Goal: Communication & Community: Answer question/provide support

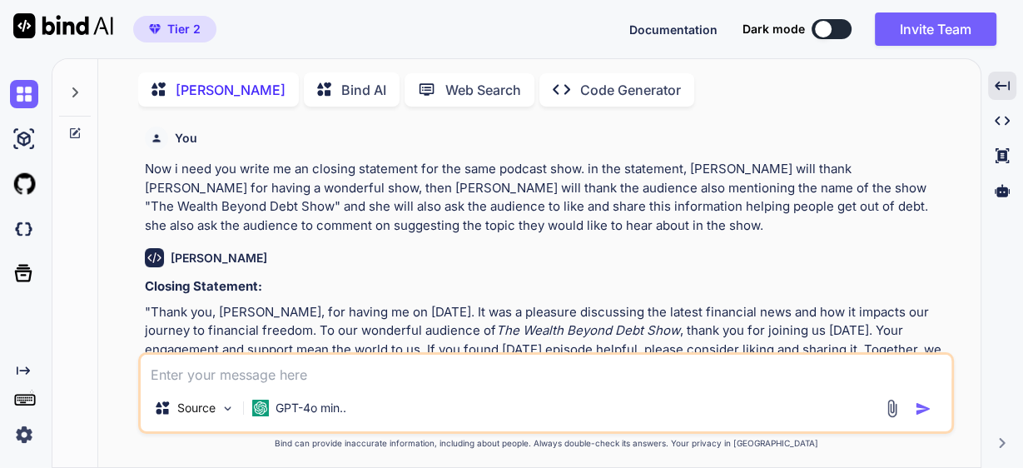
scroll to position [92, 0]
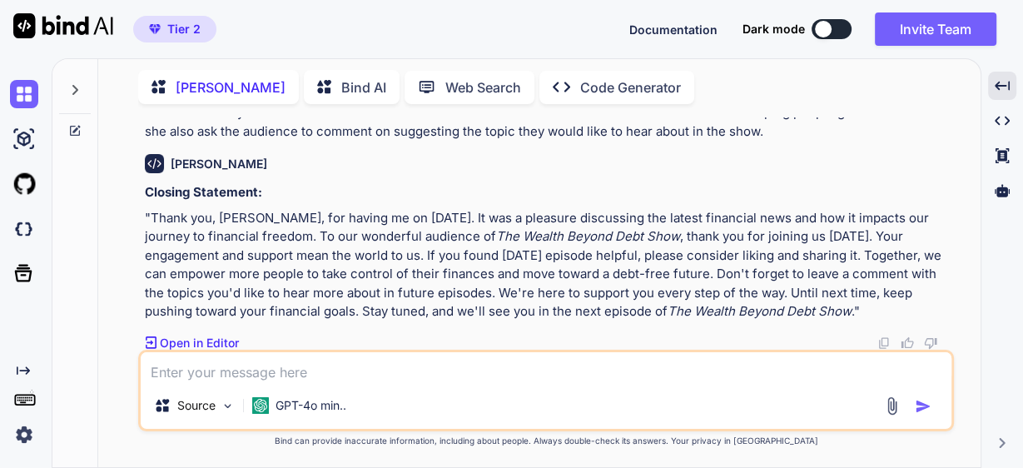
click at [740, 311] on p ""Thank you, [PERSON_NAME], for having me on [DATE]. It was a pleasure discussin…" at bounding box center [548, 265] width 806 height 112
click at [320, 376] on textarea at bounding box center [546, 367] width 811 height 30
paste textarea "Effective Strategies for Managing Debt"
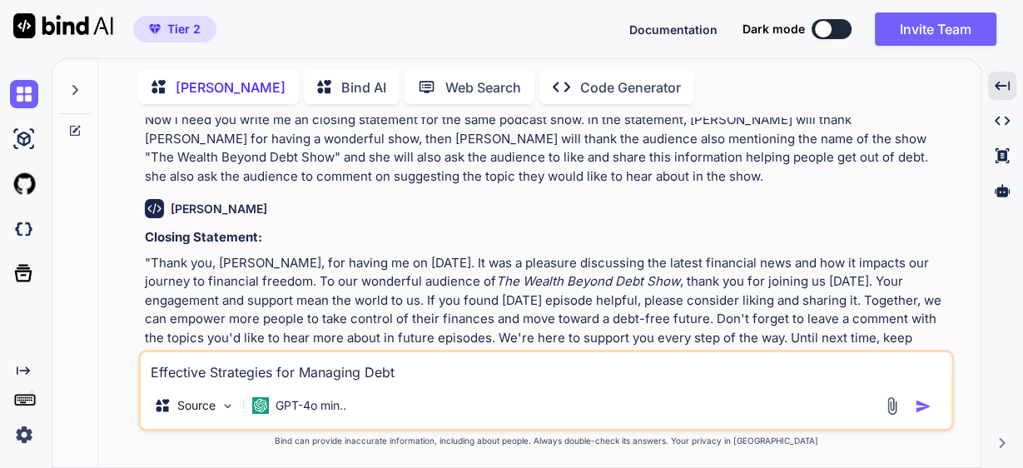
scroll to position [0, 0]
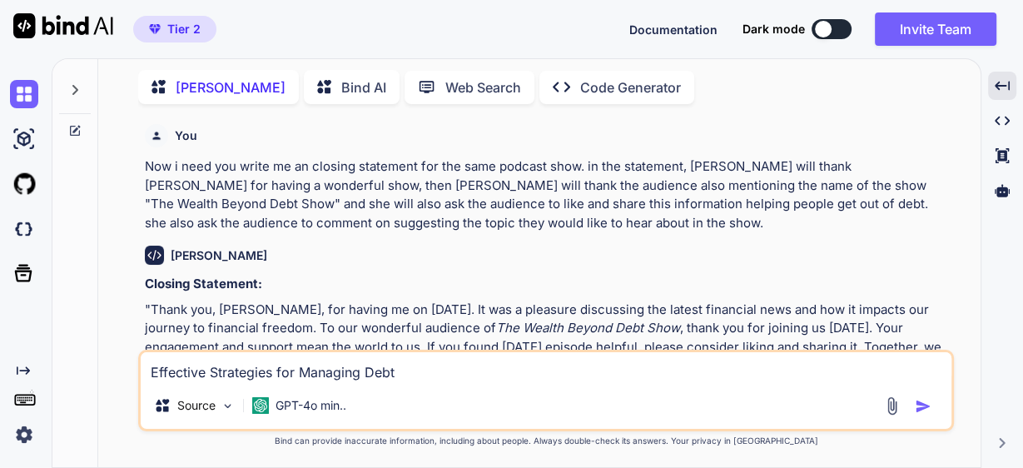
type textarea "Effective Strategies for Managing Debt"
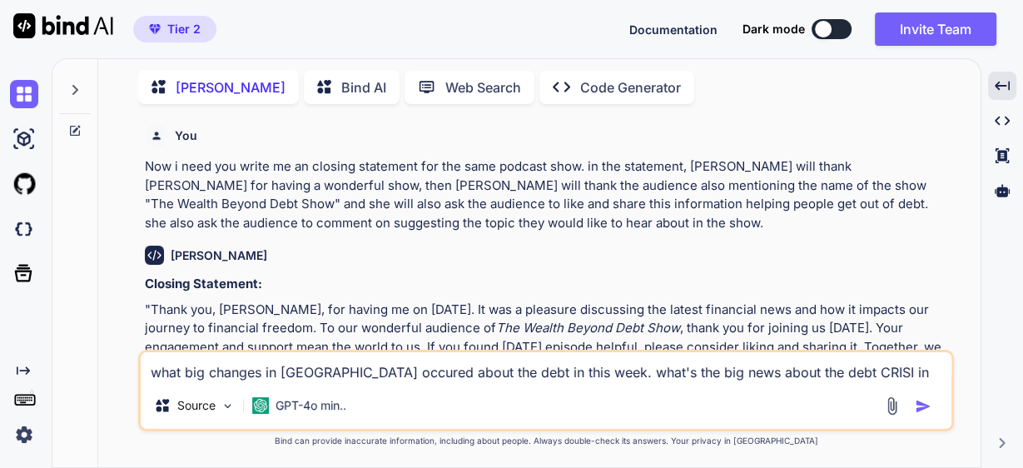
type textarea "what big changes in [GEOGRAPHIC_DATA] occured about the debt in this week. what…"
drag, startPoint x: 534, startPoint y: 375, endPoint x: 929, endPoint y: 370, distance: 395.5
click at [929, 370] on textarea "what big changes in [GEOGRAPHIC_DATA] occured about the debt in this week. what…" at bounding box center [546, 367] width 811 height 30
click at [930, 370] on textarea "what big changes in [GEOGRAPHIC_DATA] occured about the debt in this week. what…" at bounding box center [546, 367] width 811 height 30
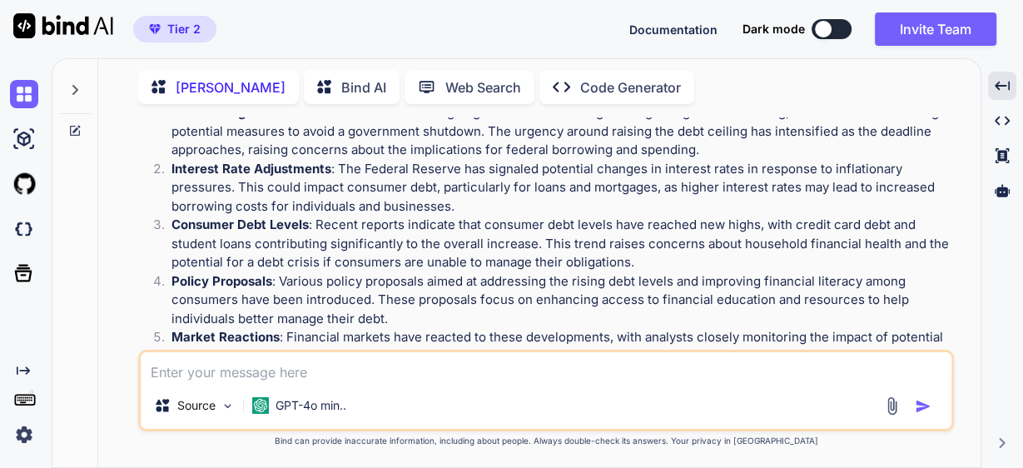
scroll to position [569, 0]
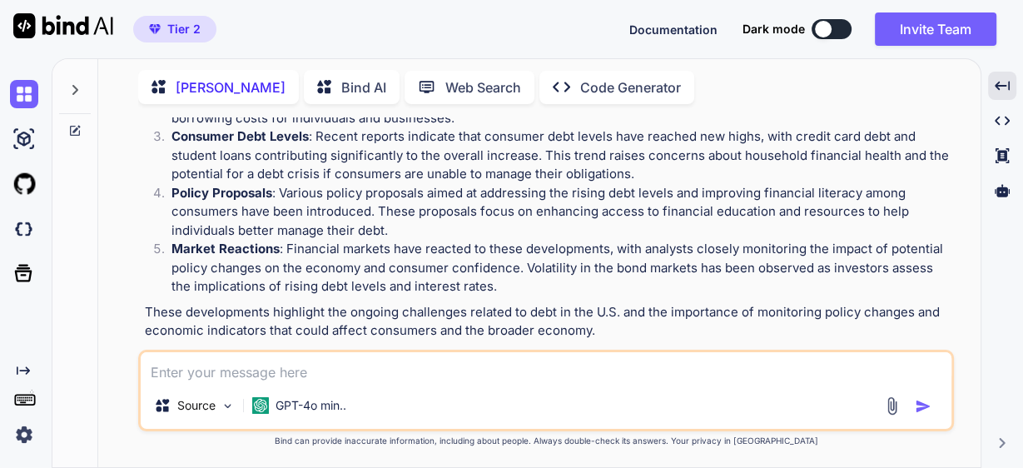
click at [273, 366] on textarea at bounding box center [546, 367] width 811 height 30
click at [259, 372] on textarea at bounding box center [546, 367] width 811 height 30
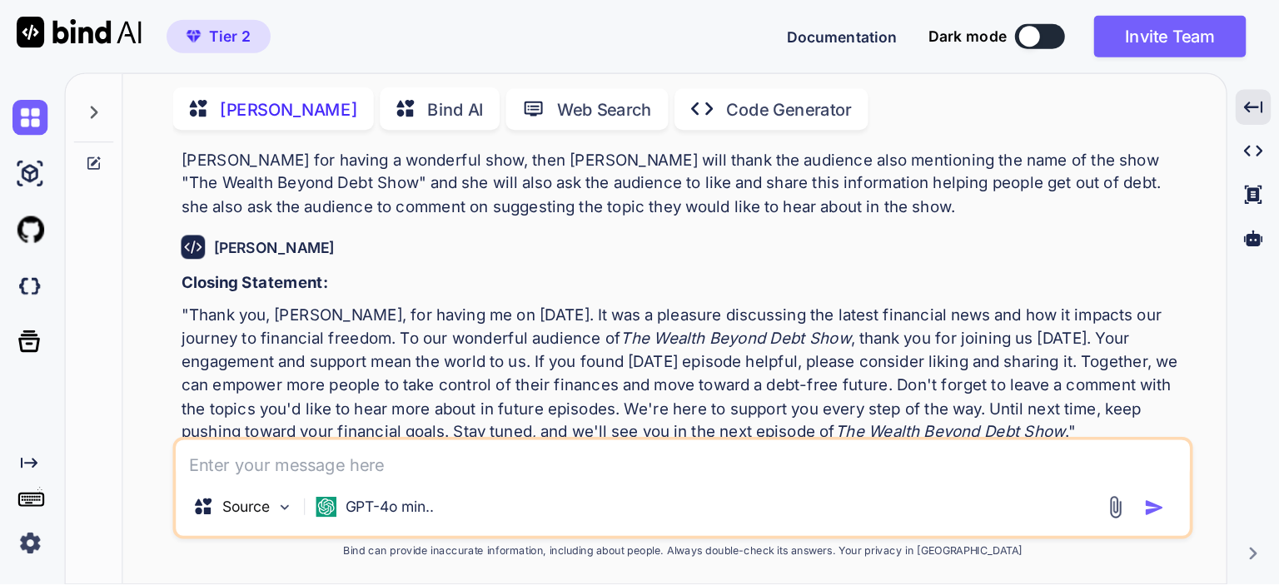
scroll to position [0, 0]
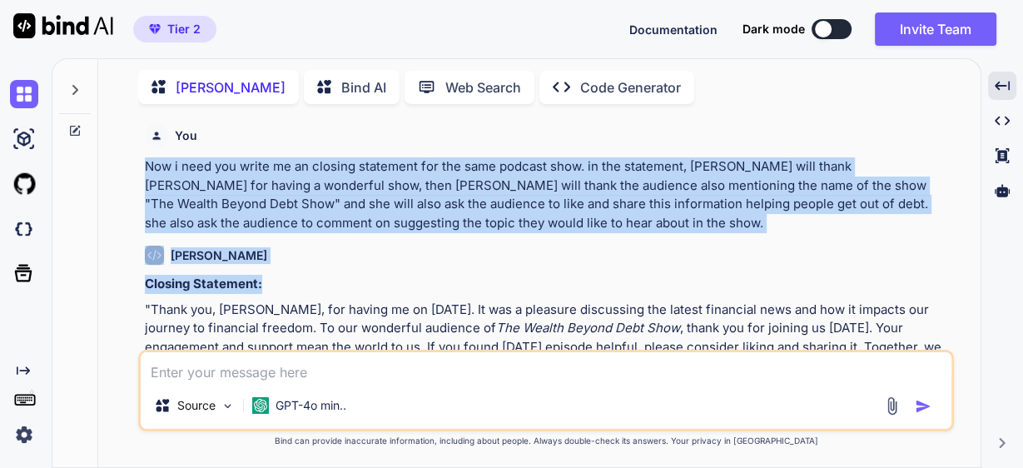
drag, startPoint x: 140, startPoint y: 164, endPoint x: 461, endPoint y: 283, distance: 342.7
click at [461, 283] on div "You Now i need you write me an closing statement for the same podcast show. in …" at bounding box center [546, 292] width 816 height 350
click at [466, 249] on div "[PERSON_NAME]" at bounding box center [548, 255] width 806 height 19
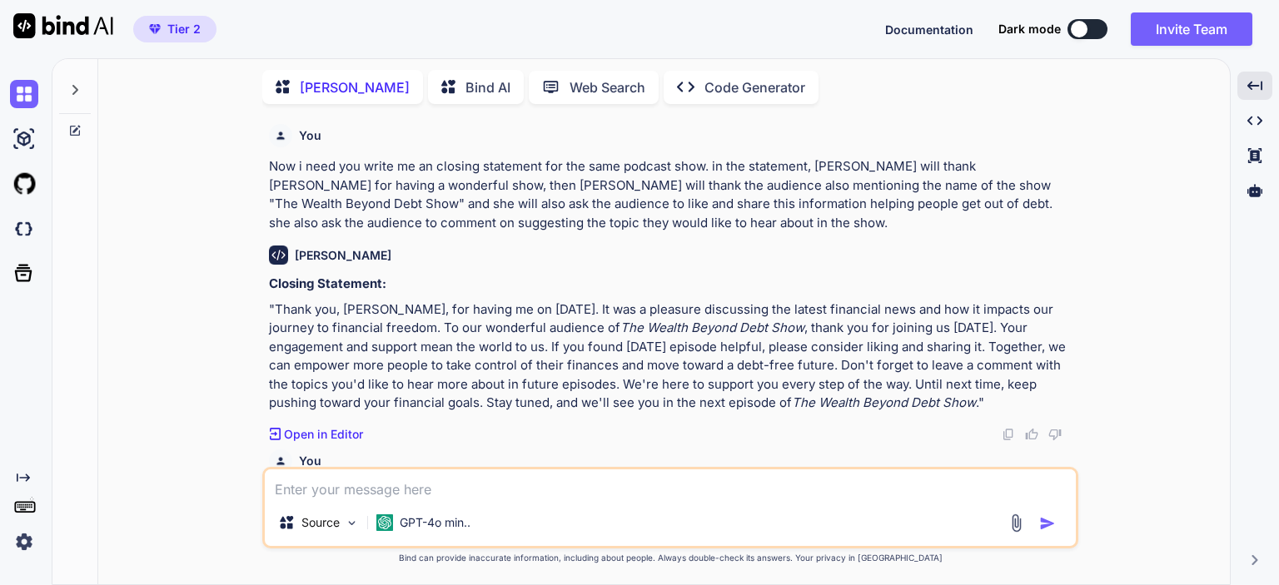
scroll to position [5, 0]
click at [69, 89] on icon at bounding box center [74, 89] width 13 height 13
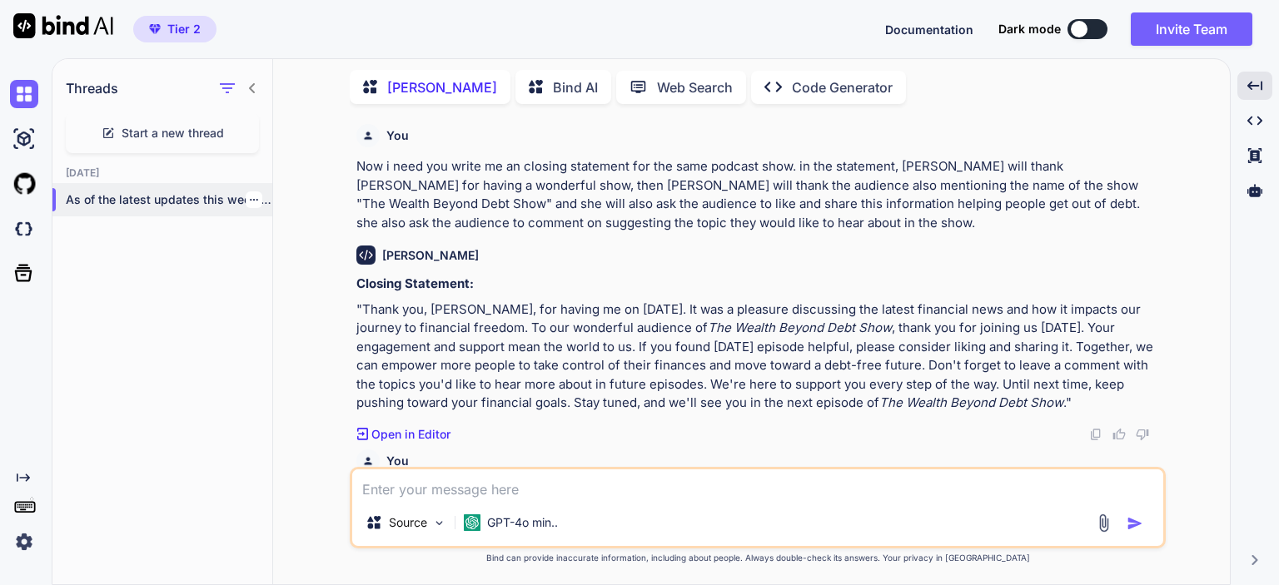
click at [151, 199] on p "As of the latest updates this week, seve..." at bounding box center [169, 199] width 206 height 17
click at [1022, 194] on icon at bounding box center [1254, 190] width 15 height 12
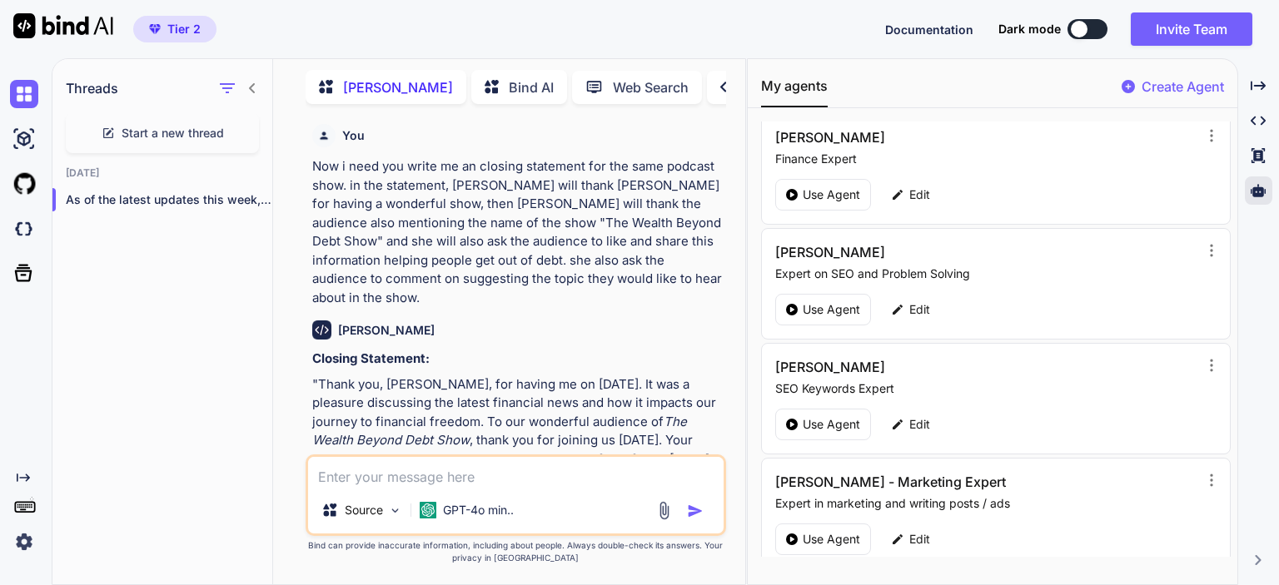
scroll to position [135, 0]
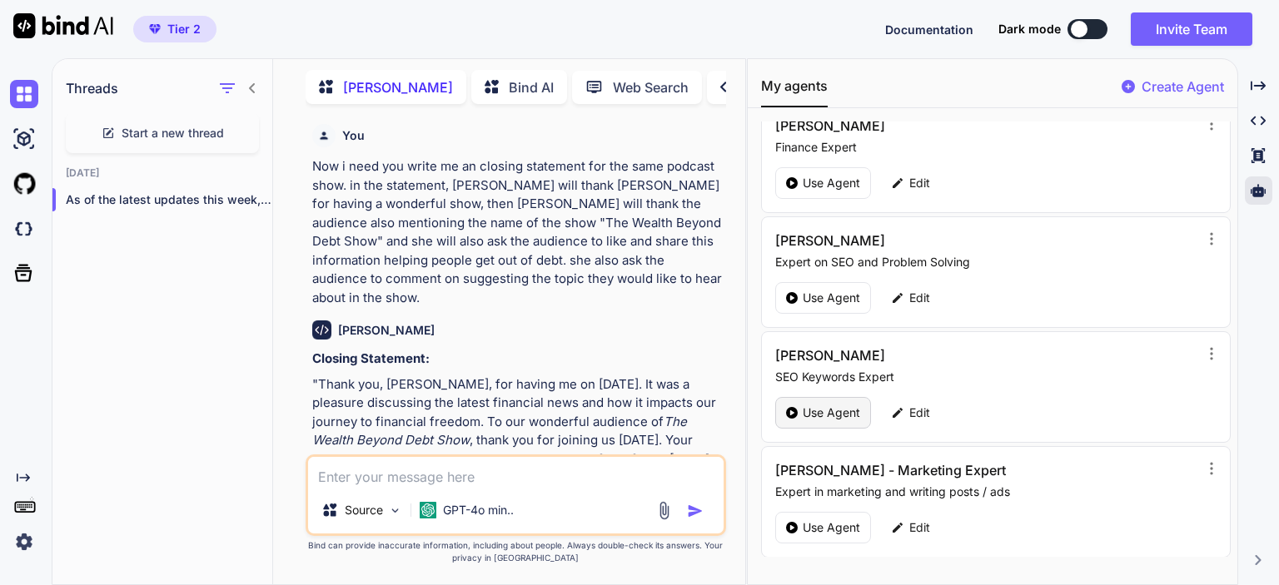
click at [824, 412] on p "Use Agent" at bounding box center [831, 413] width 57 height 17
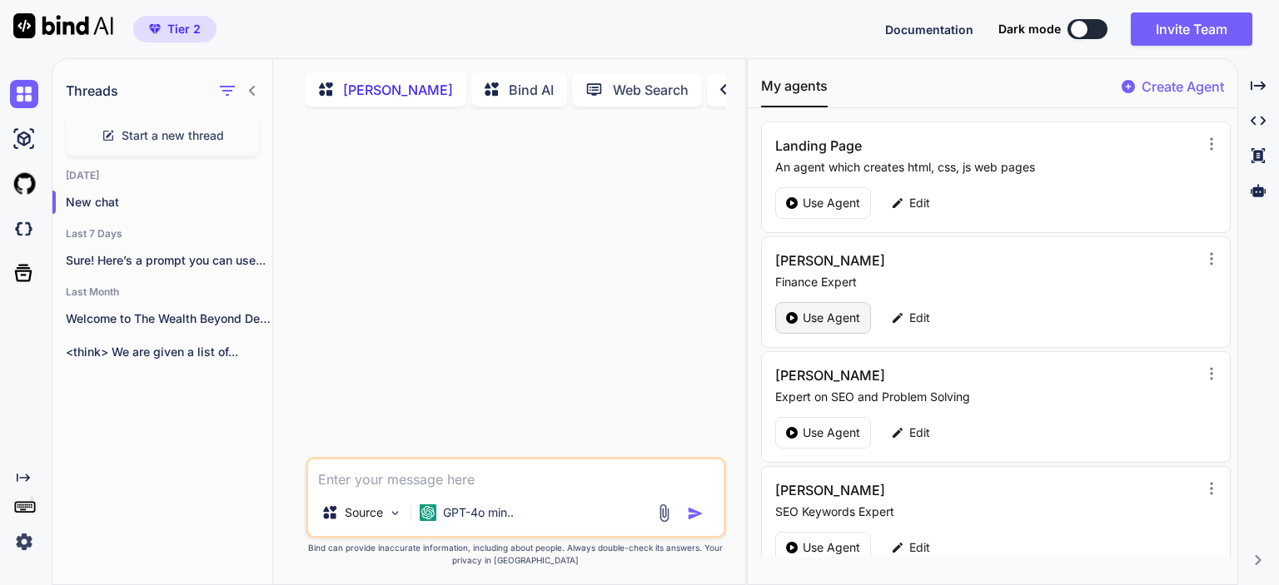
click at [818, 310] on p "Use Agent" at bounding box center [831, 318] width 57 height 17
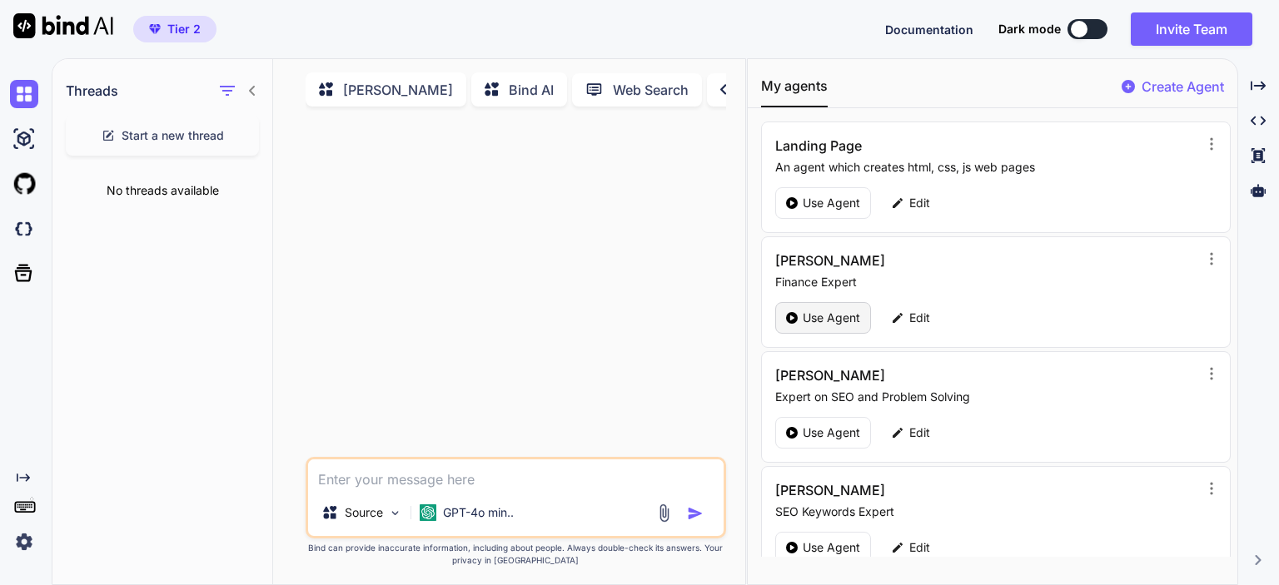
click at [828, 313] on p "Use Agent" at bounding box center [831, 318] width 57 height 17
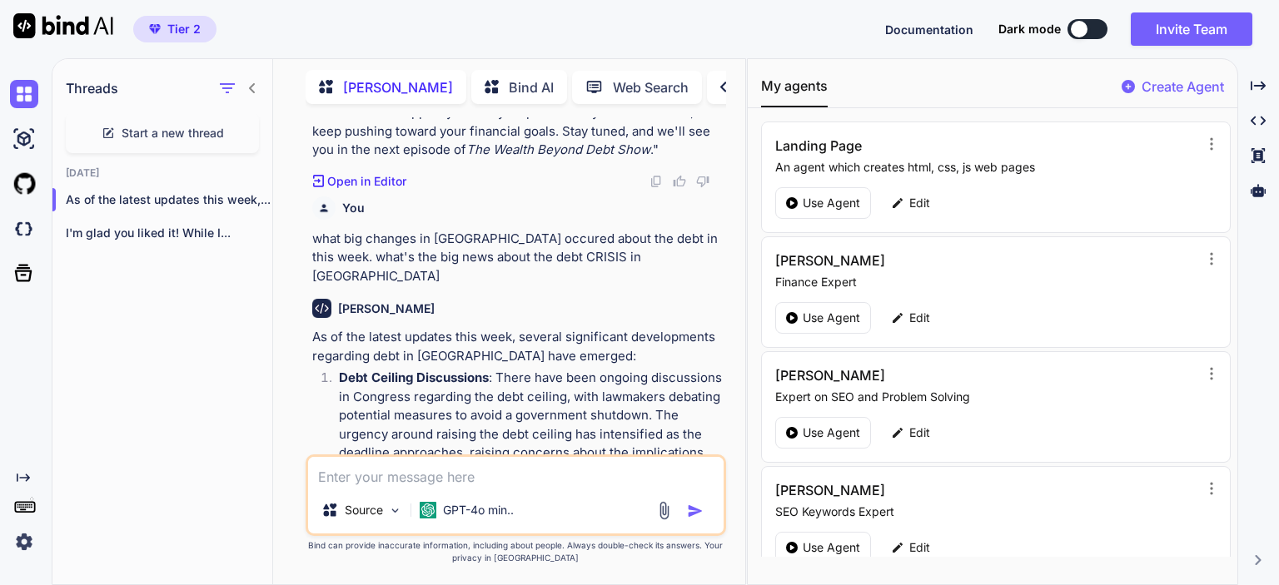
scroll to position [493, 0]
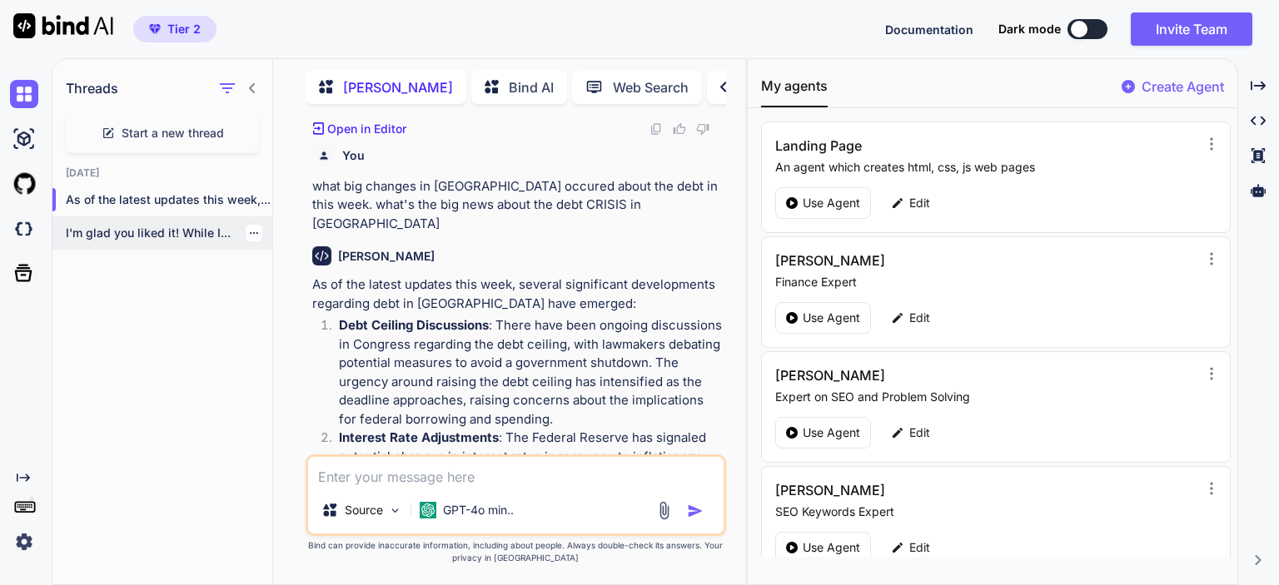
click at [139, 237] on p "I'm glad you liked it! While I..." at bounding box center [169, 233] width 206 height 17
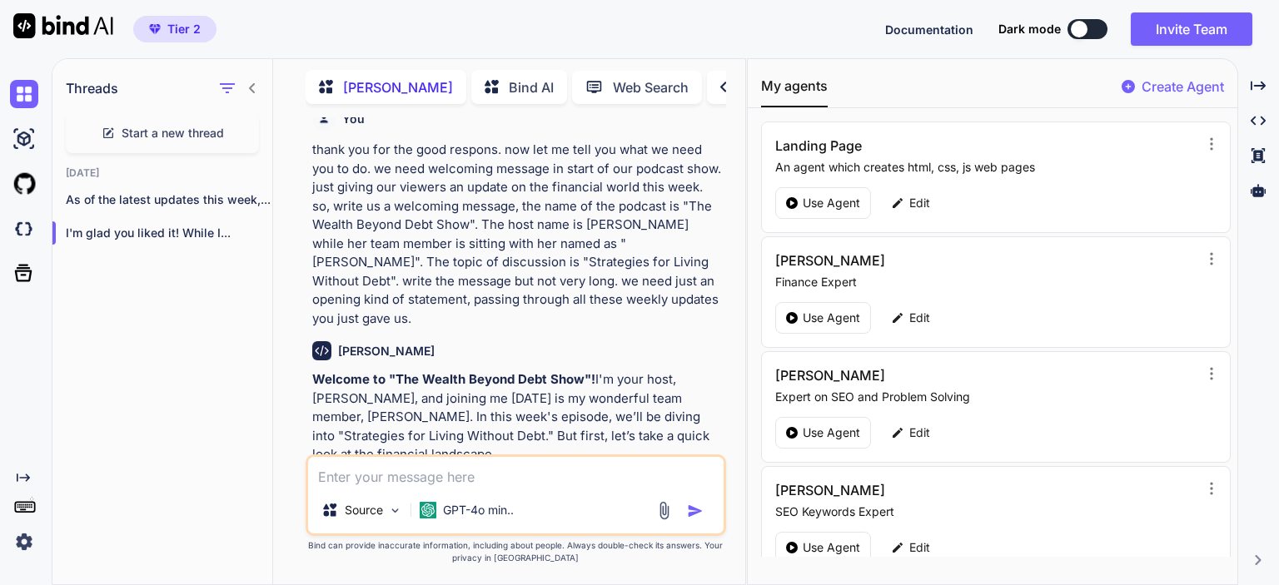
scroll to position [749, 0]
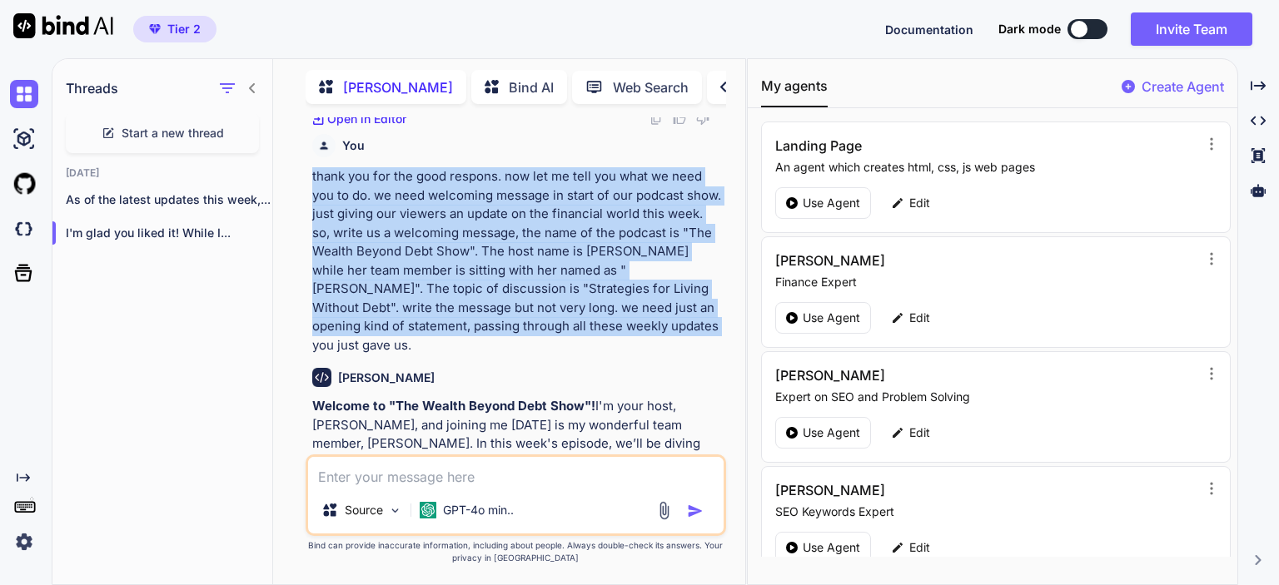
drag, startPoint x: 307, startPoint y: 180, endPoint x: 628, endPoint y: 326, distance: 352.1
click at [628, 326] on div "You in financial world what big news is happening in the last week, in [GEOGRAP…" at bounding box center [516, 350] width 420 height 467
copy p "thank you for the good respons. now let me tell you what we need you to do. we …"
click at [586, 311] on p "thank you for the good respons. now let me tell you what we need you to do. we …" at bounding box center [517, 260] width 410 height 187
drag, startPoint x: 651, startPoint y: 176, endPoint x: 654, endPoint y: 331, distance: 155.7
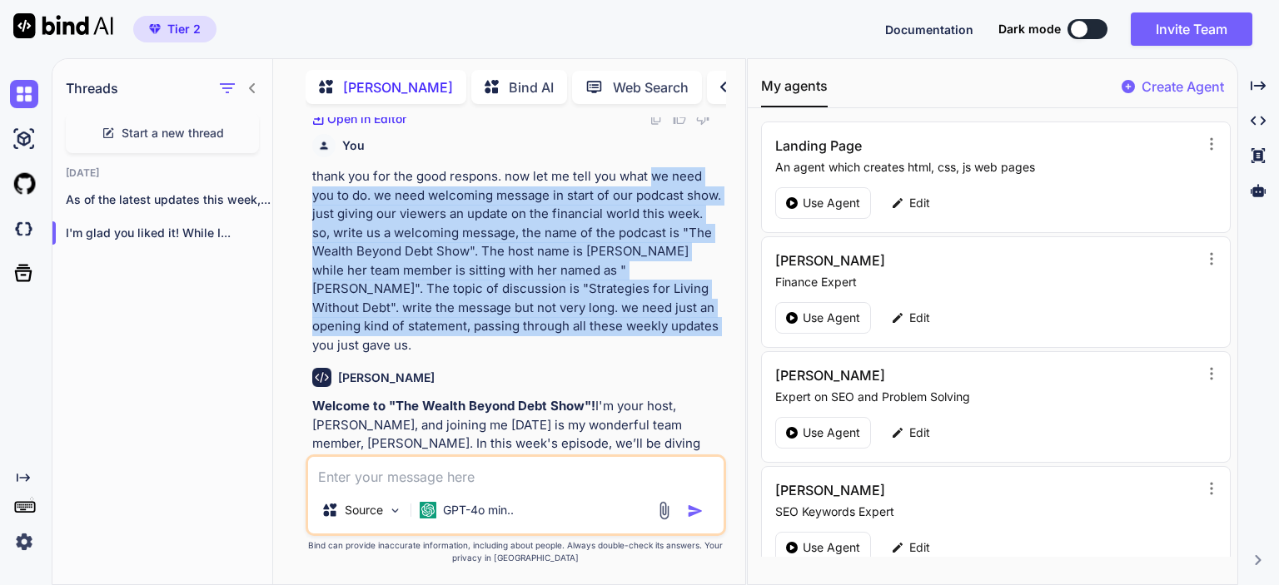
click at [654, 331] on p "thank you for the good respons. now let me tell you what we need you to do. we …" at bounding box center [517, 260] width 410 height 187
copy p "we need you to do. we need welcoming message in start of our podcast show. just…"
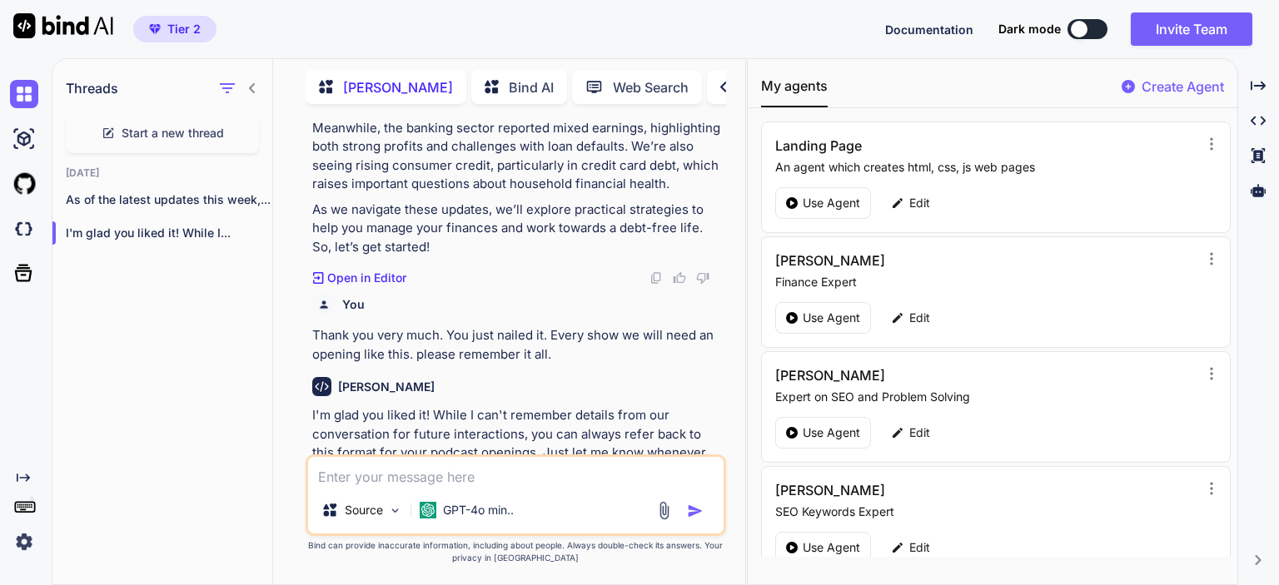
scroll to position [1183, 0]
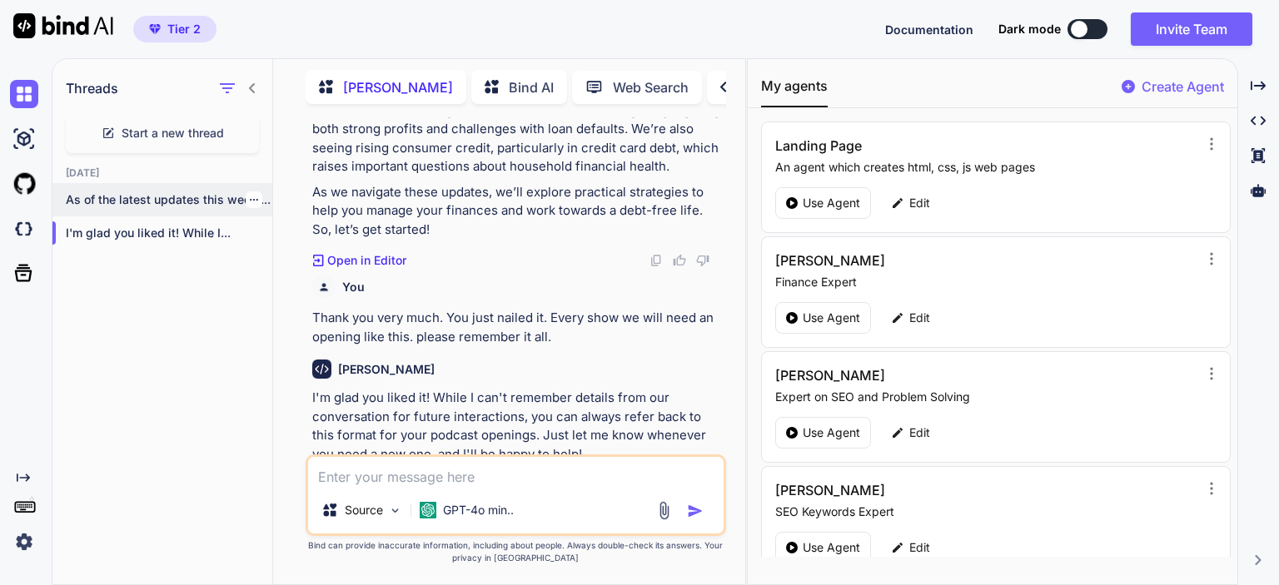
click at [128, 203] on p "As of the latest updates this week,..." at bounding box center [169, 199] width 206 height 17
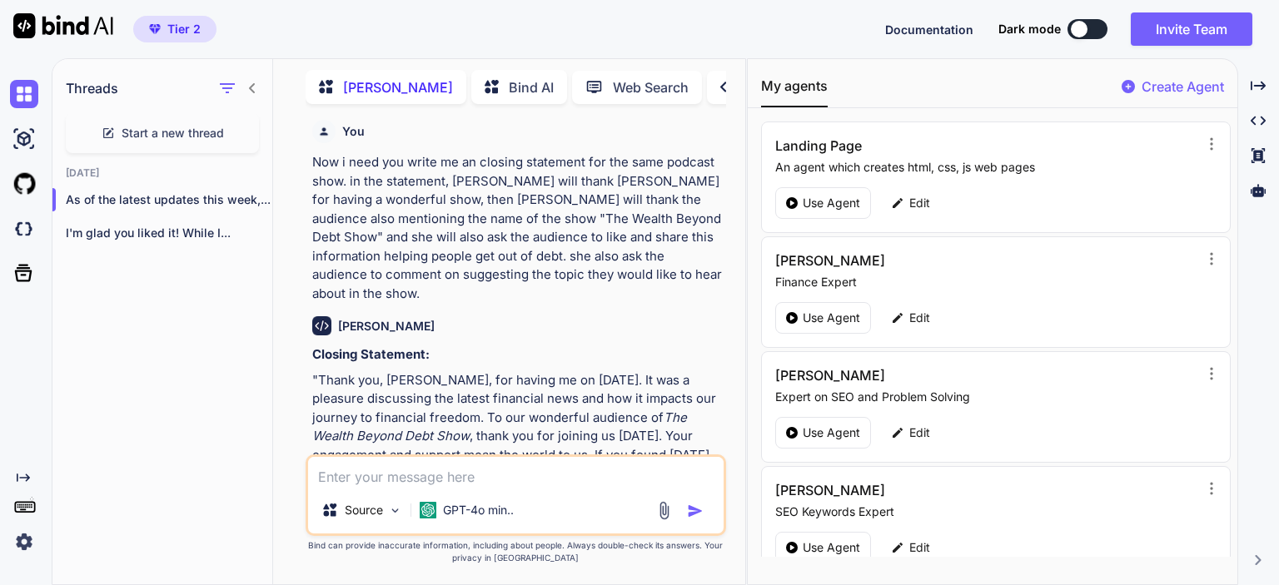
scroll to position [0, 0]
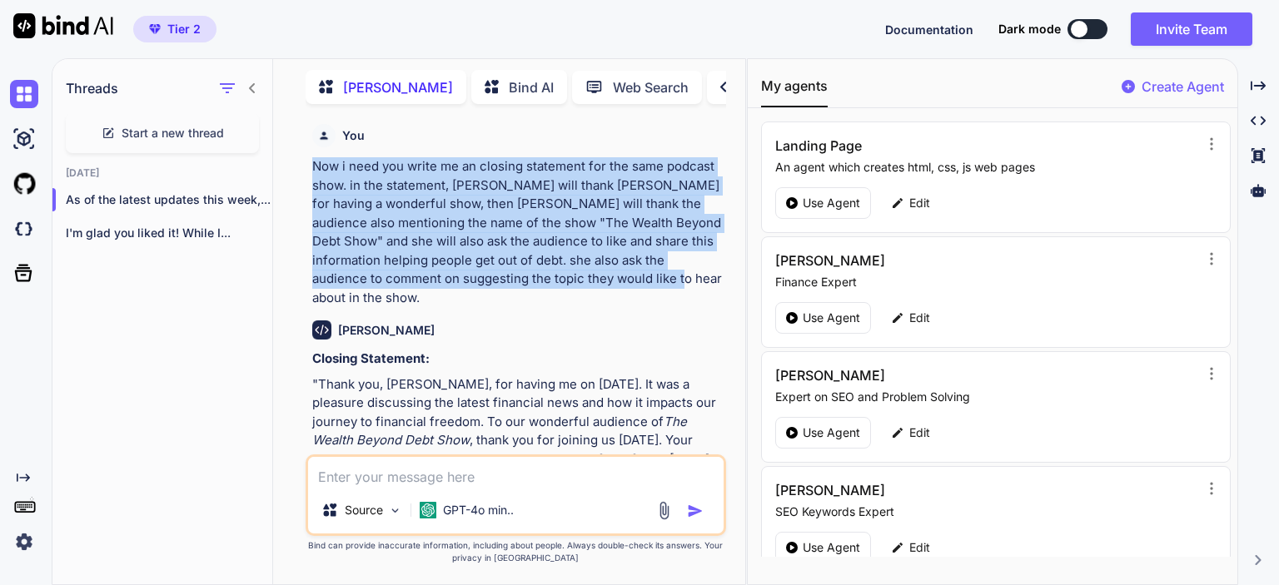
drag, startPoint x: 310, startPoint y: 171, endPoint x: 607, endPoint y: 279, distance: 316.0
click at [607, 279] on div "You Now i need you write me an closing statement for the same podcast show. in …" at bounding box center [517, 285] width 417 height 337
copy p "Now i need you write me an closing statement for the same podcast show. in the …"
click at [514, 467] on textarea at bounding box center [515, 472] width 415 height 30
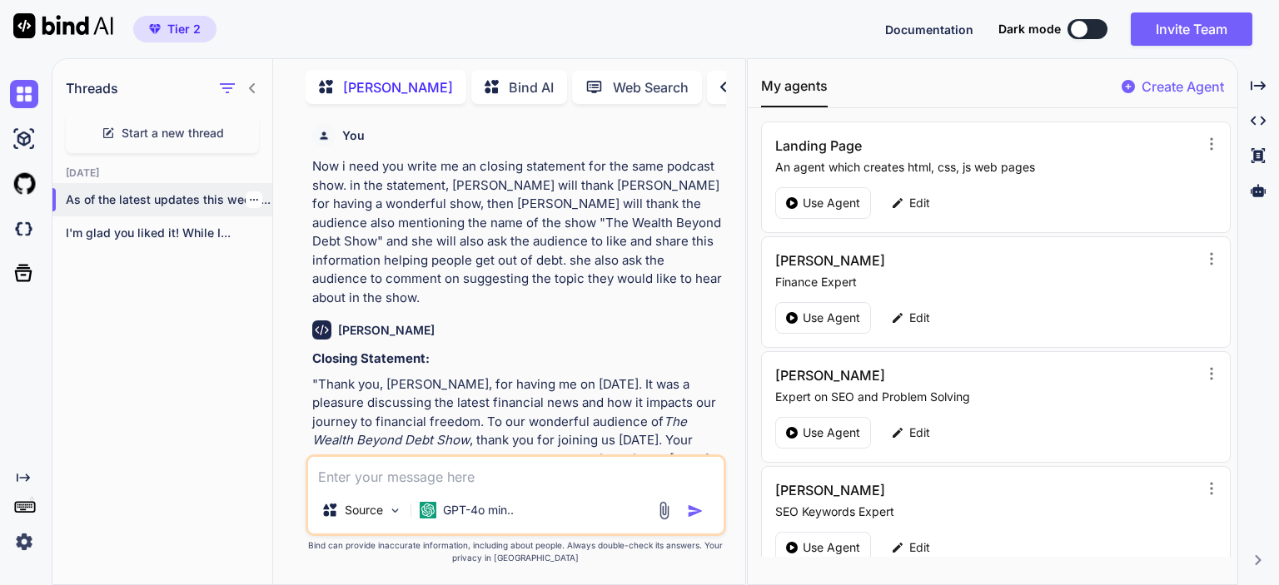
click at [143, 202] on p "As of the latest updates this week,..." at bounding box center [169, 199] width 206 height 17
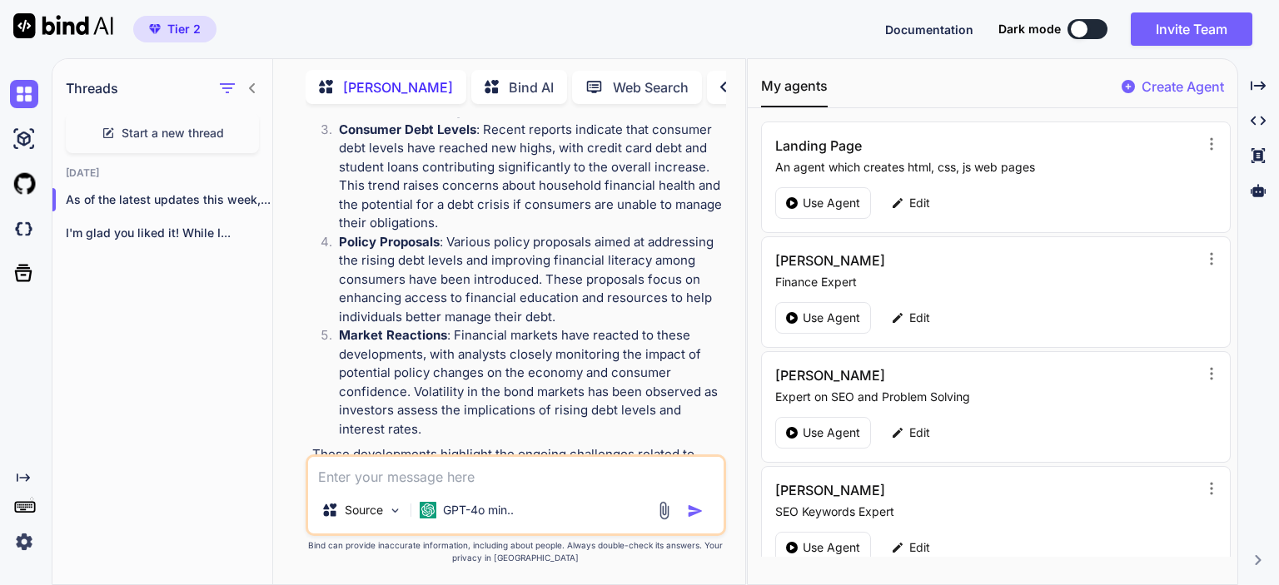
scroll to position [952, 0]
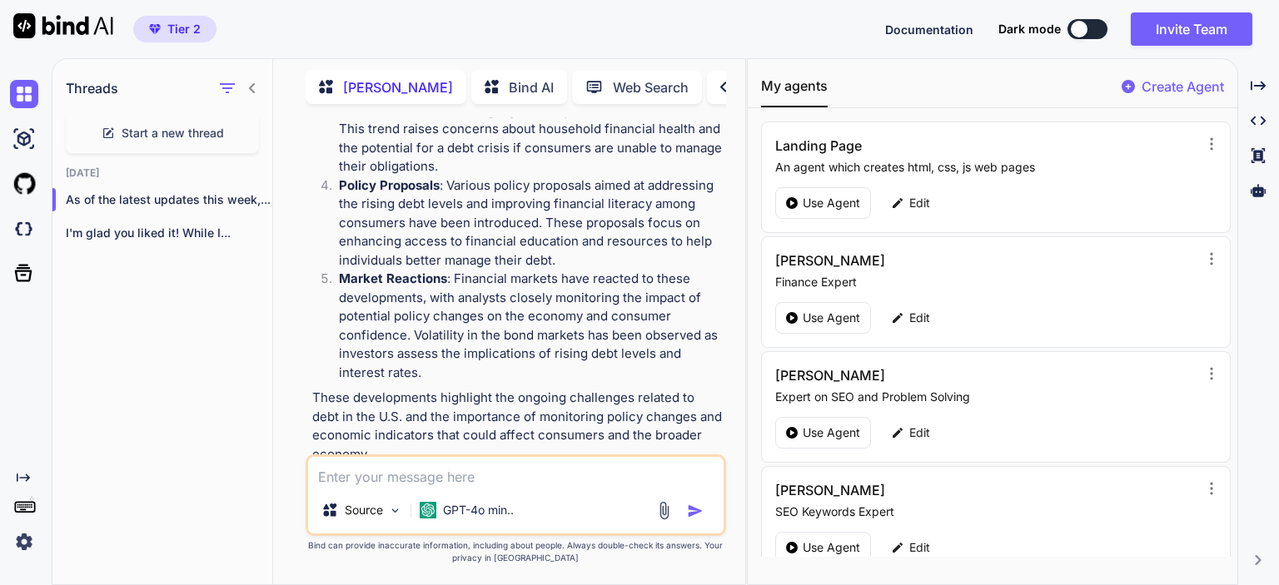
click at [422, 467] on textarea at bounding box center [515, 472] width 415 height 30
paste textarea "we need you to do. we need welcoming message in start of our podcast show. just…"
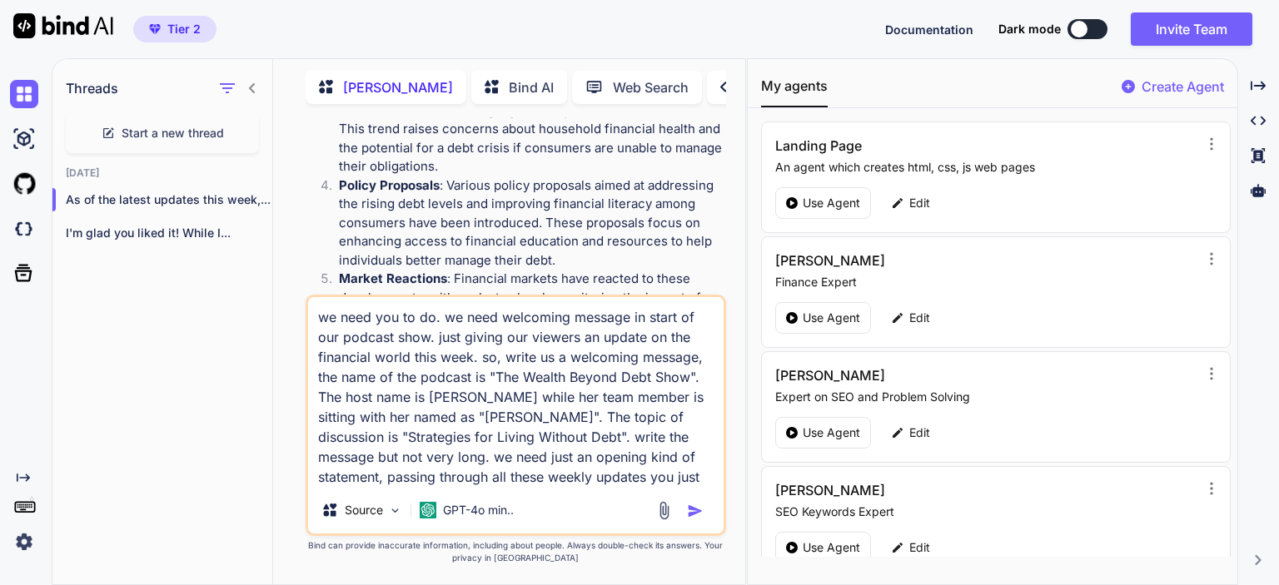
drag, startPoint x: 442, startPoint y: 318, endPoint x: 308, endPoint y: 318, distance: 134.0
click at [308, 318] on textarea "we need you to do. we need welcoming message in start of our podcast show. just…" at bounding box center [515, 392] width 415 height 190
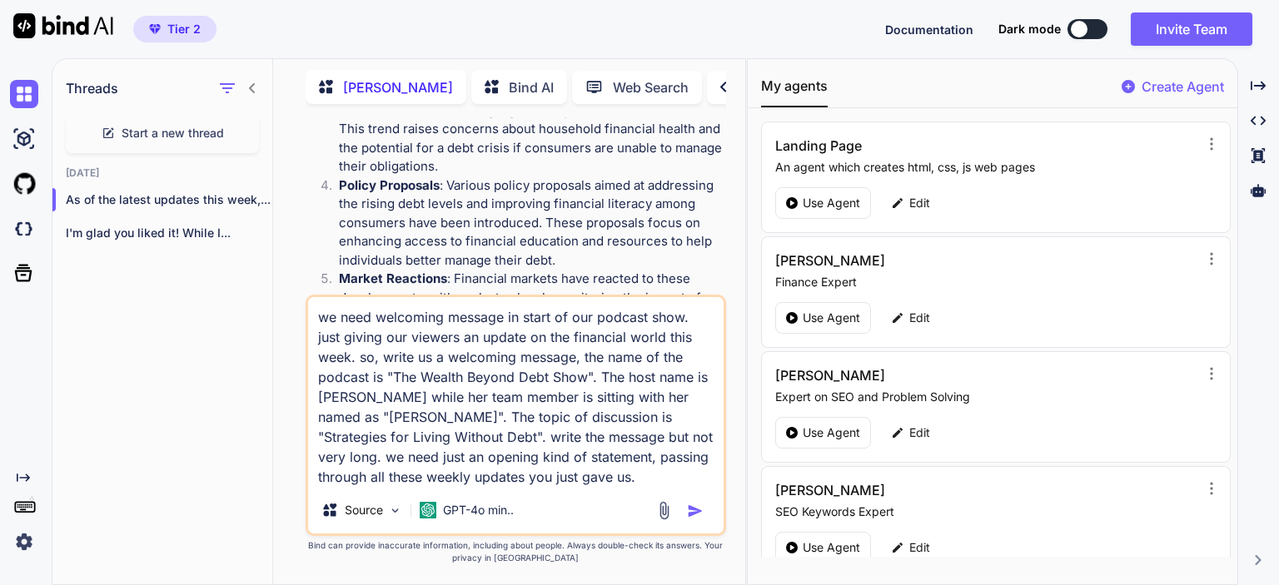
drag, startPoint x: 645, startPoint y: 375, endPoint x: 674, endPoint y: 376, distance: 29.1
click at [674, 376] on textarea "we need welcoming message in start of our podcast show. just giving our viewers…" at bounding box center [515, 392] width 415 height 190
paste textarea "Effective Strategies for Managing"
type textarea "we need welcoming message in start of our podcast show. just giving our viewers…"
click at [693, 467] on img "button" at bounding box center [695, 511] width 17 height 17
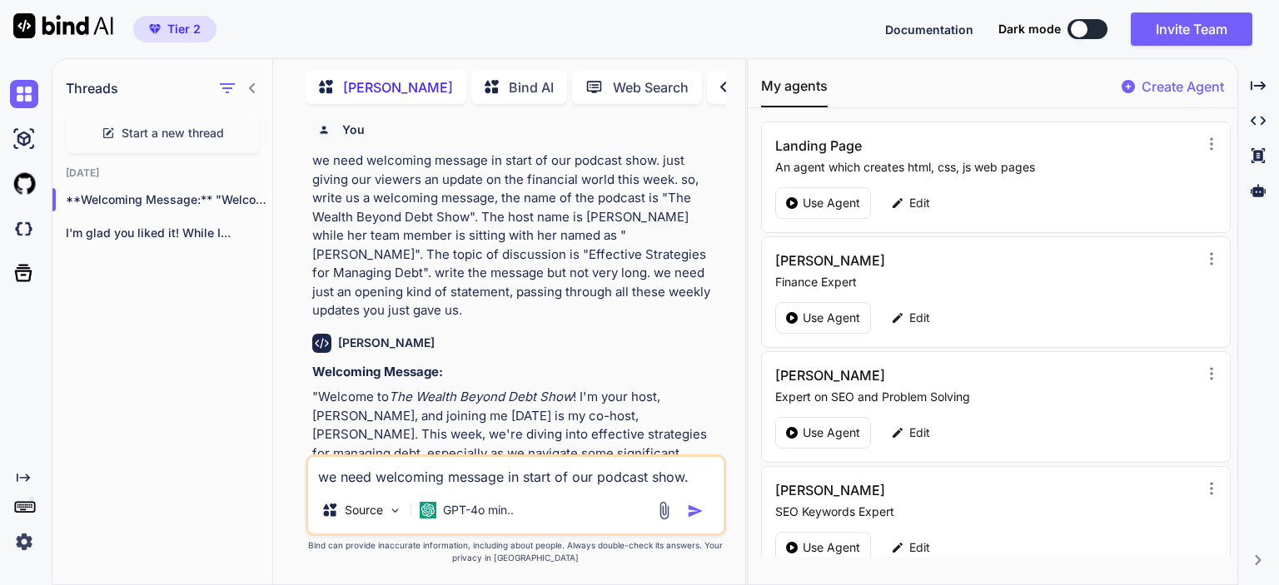
scroll to position [1408, 0]
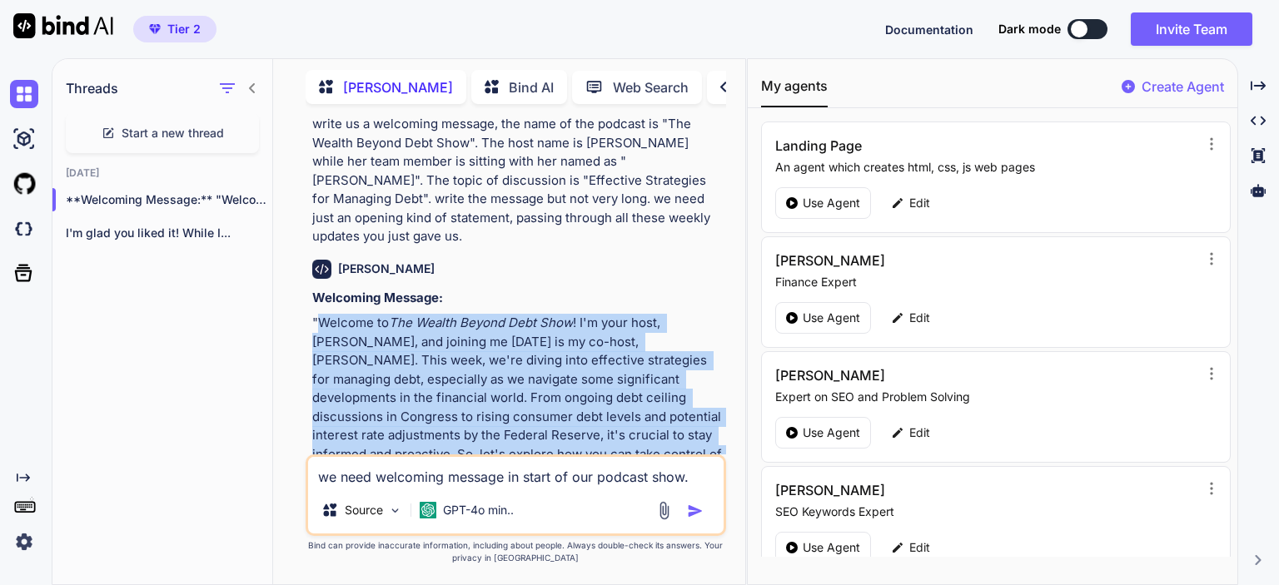
drag, startPoint x: 321, startPoint y: 268, endPoint x: 334, endPoint y: 420, distance: 152.0
click at [334, 420] on p ""Welcome to The Wealth Beyond Debt Show ! I'm your host, [PERSON_NAME], and joi…" at bounding box center [517, 398] width 410 height 169
copy p "Welcome to The Wealth Beyond Debt Show ! I'm your host, [PERSON_NAME], and join…"
